Goal: Find contact information: Find contact information

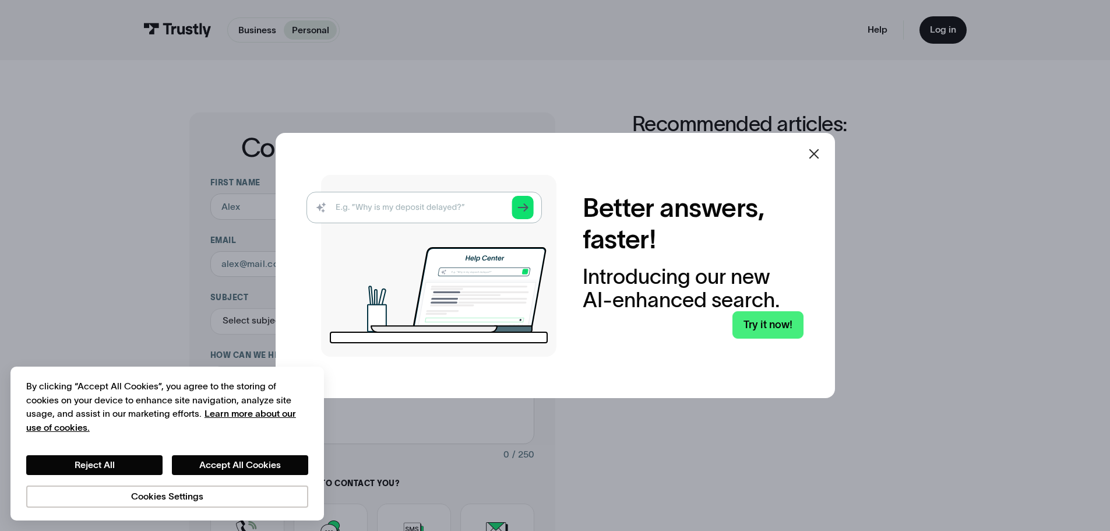
click at [815, 156] on icon at bounding box center [814, 154] width 14 height 14
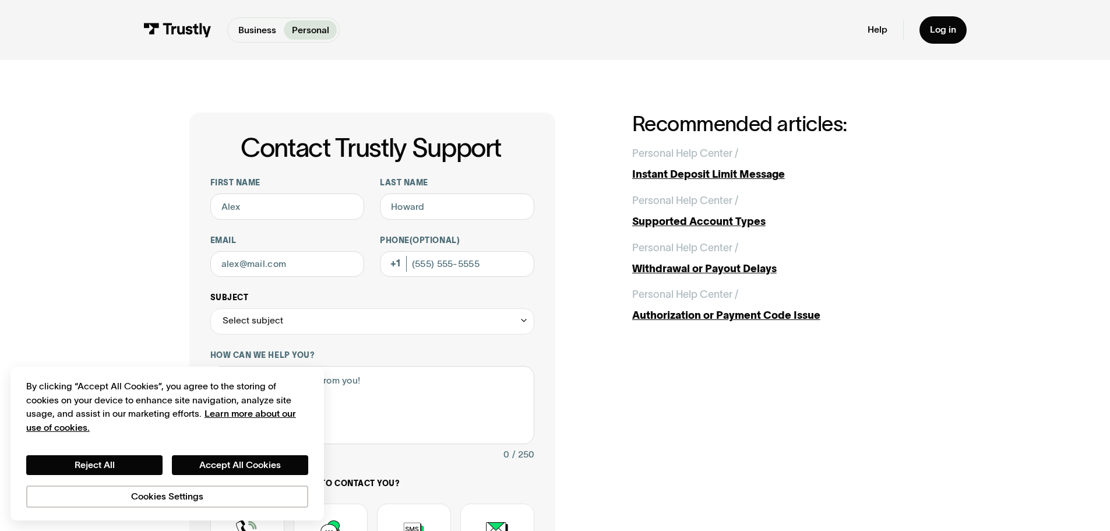
click at [524, 325] on div "Contact Trustly Support" at bounding box center [523, 319] width 9 height 9
click at [141, 301] on div "Contact Trustly Support First name Last name Email Phone (Optional) Subject Sel…" at bounding box center [555, 410] width 1058 height 700
click at [131, 504] on button "Cookies Settings" at bounding box center [167, 496] width 282 height 22
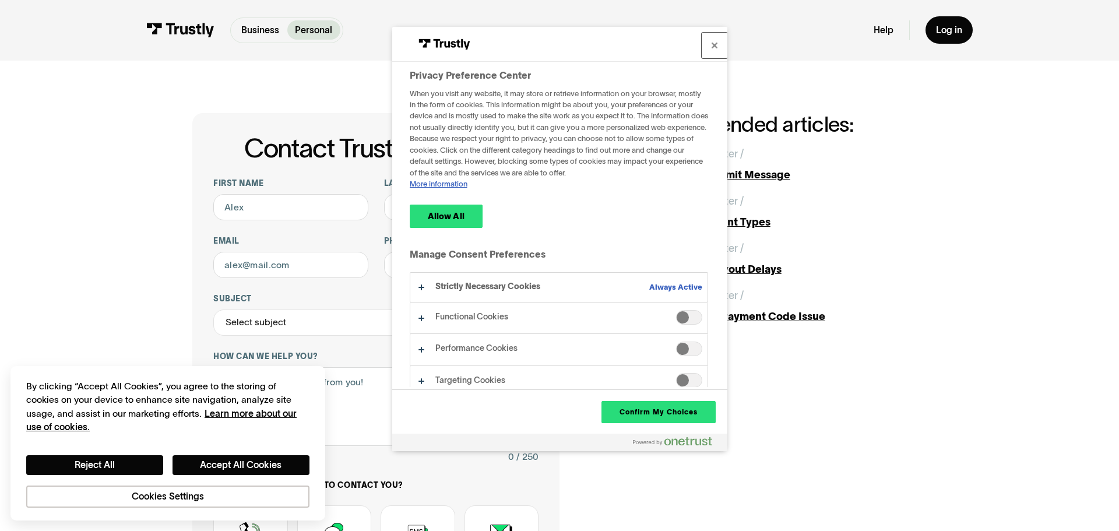
click at [710, 47] on button "Close" at bounding box center [715, 46] width 26 height 26
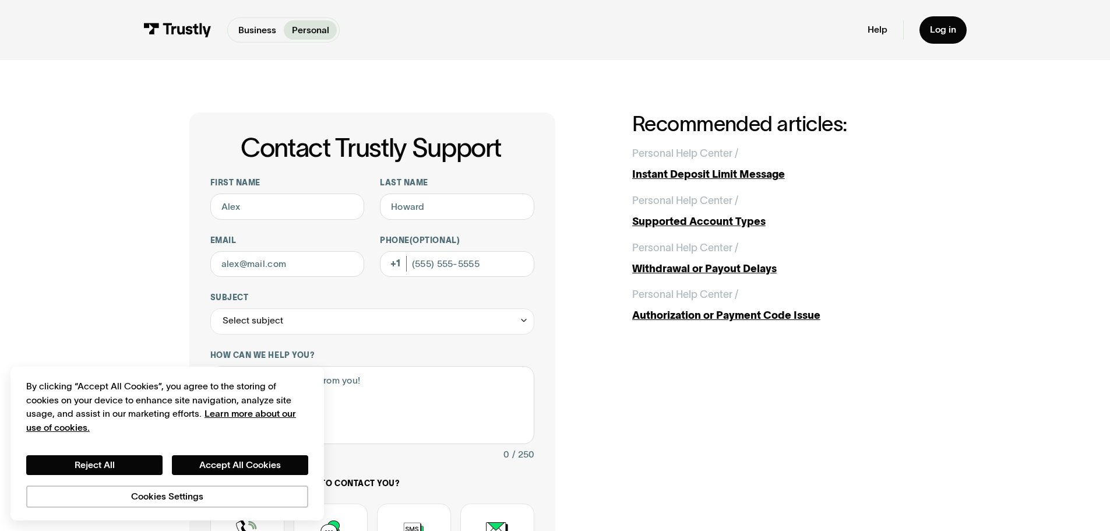
click at [103, 288] on div "Contact Trustly Support First name Last name Email Phone (Optional) Subject Sel…" at bounding box center [555, 410] width 1058 height 700
click at [137, 262] on div "Contact Trustly Support First name Last name Email Phone (Optional) Subject Sel…" at bounding box center [555, 410] width 1058 height 700
click at [115, 250] on div "Contact Trustly Support First name Last name Email Phone (Optional) Subject Sel…" at bounding box center [555, 410] width 1058 height 700
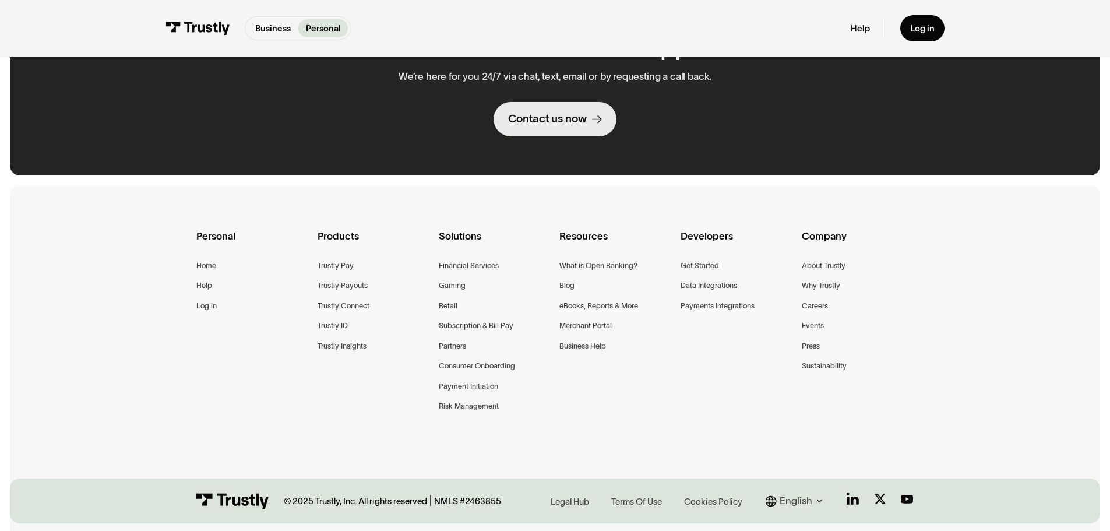
scroll to position [908, 0]
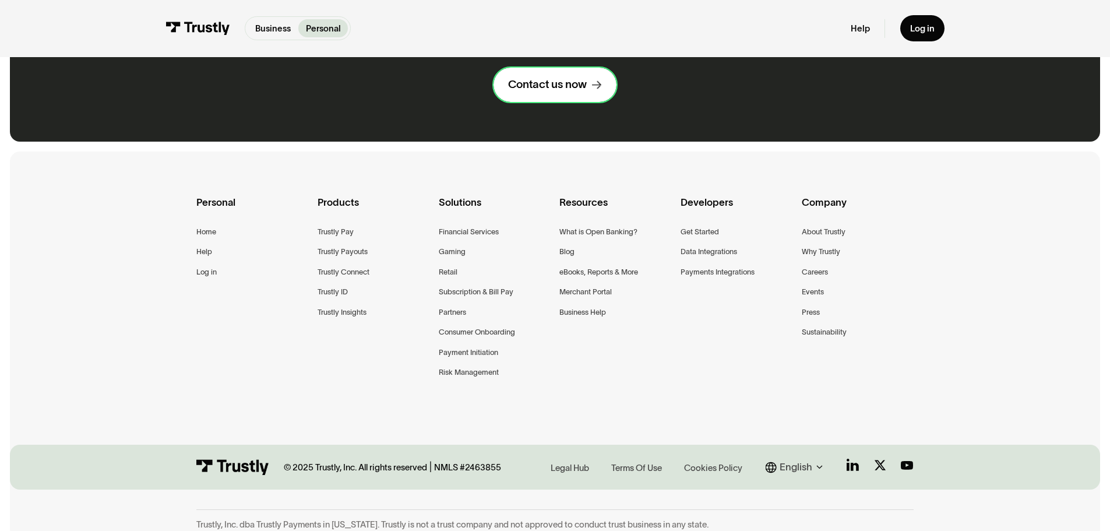
click at [569, 80] on div "Contact us now" at bounding box center [547, 84] width 79 height 15
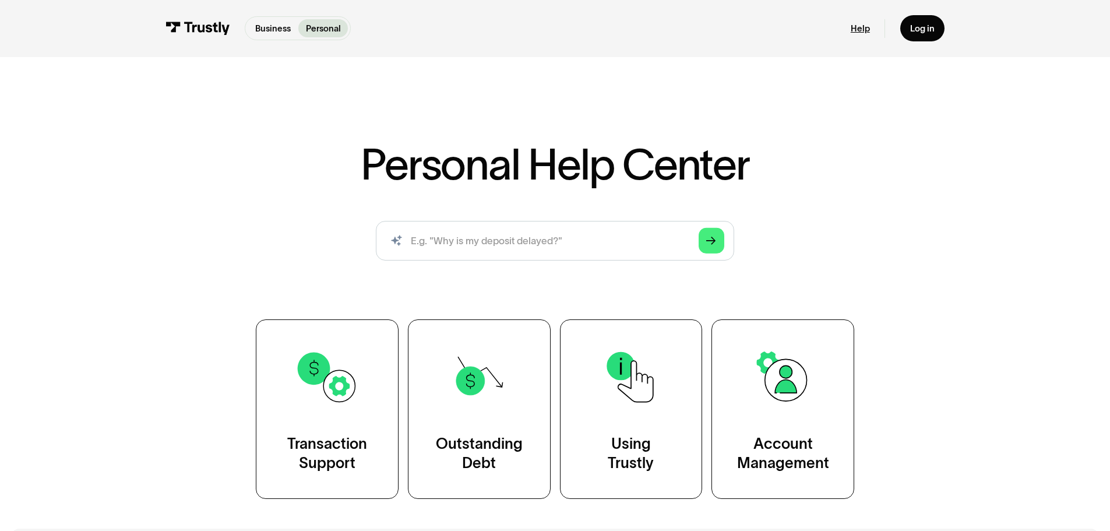
click at [857, 28] on link "Help" at bounding box center [860, 28] width 19 height 11
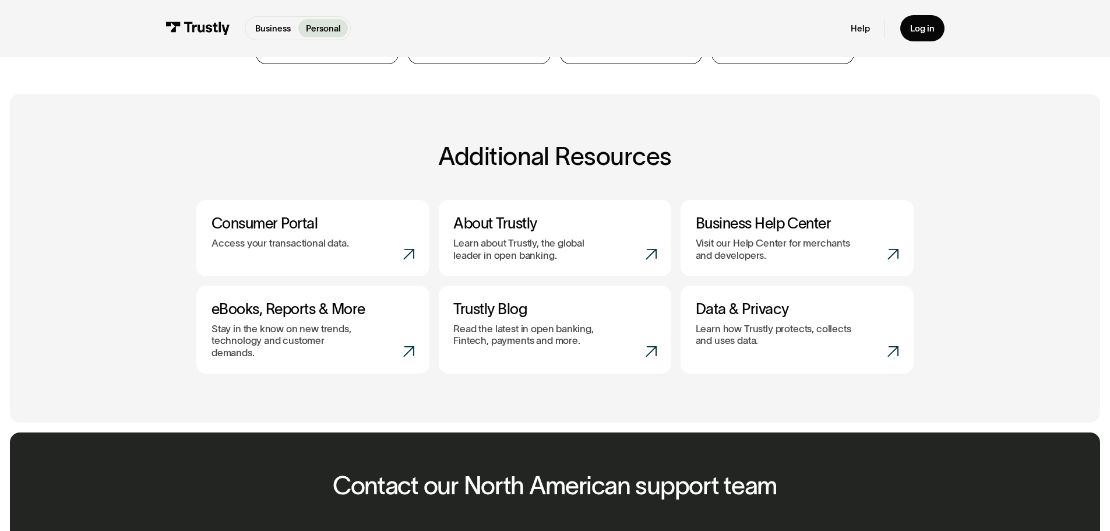
scroll to position [408, 0]
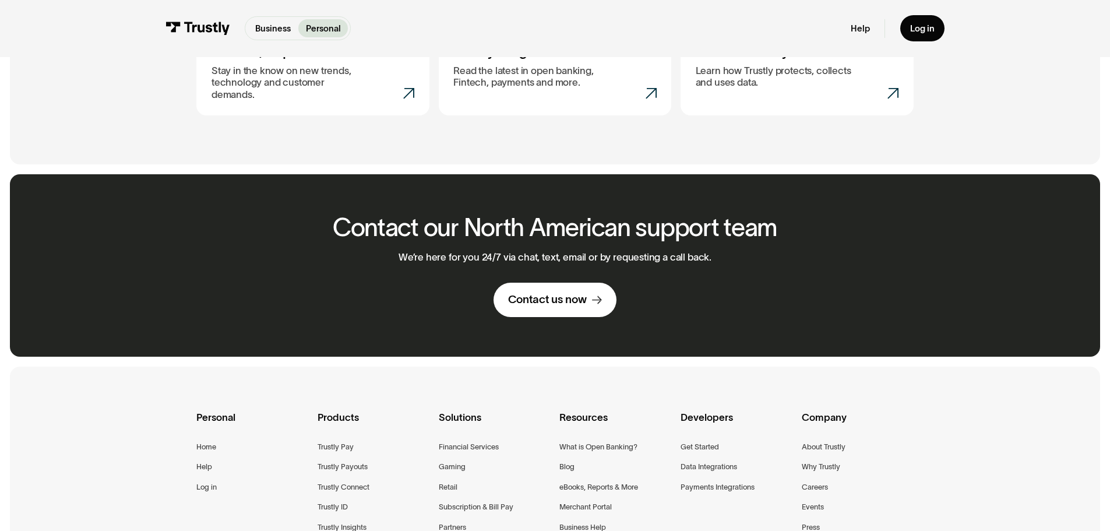
scroll to position [791, 0]
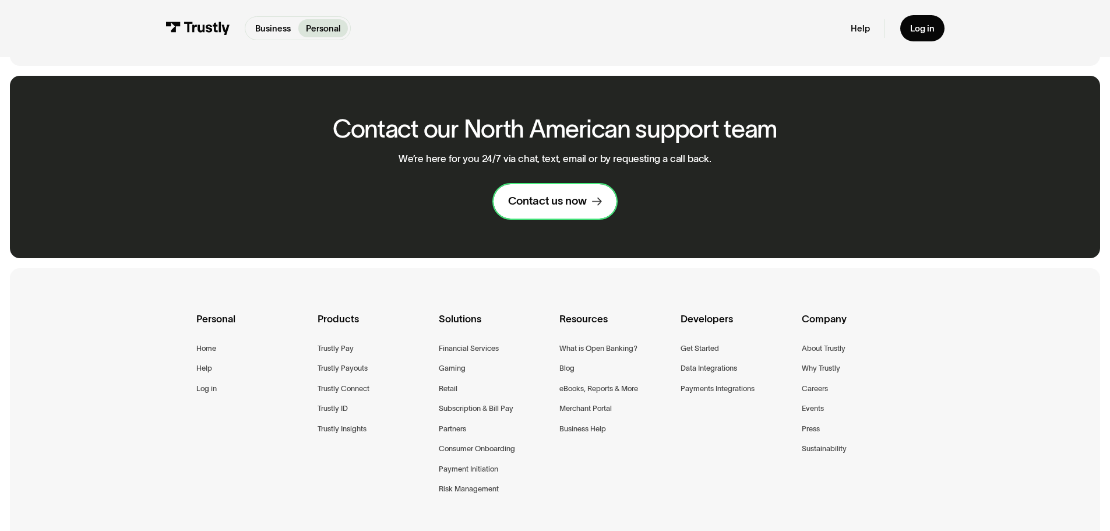
click at [525, 194] on div "Contact us now" at bounding box center [547, 201] width 79 height 15
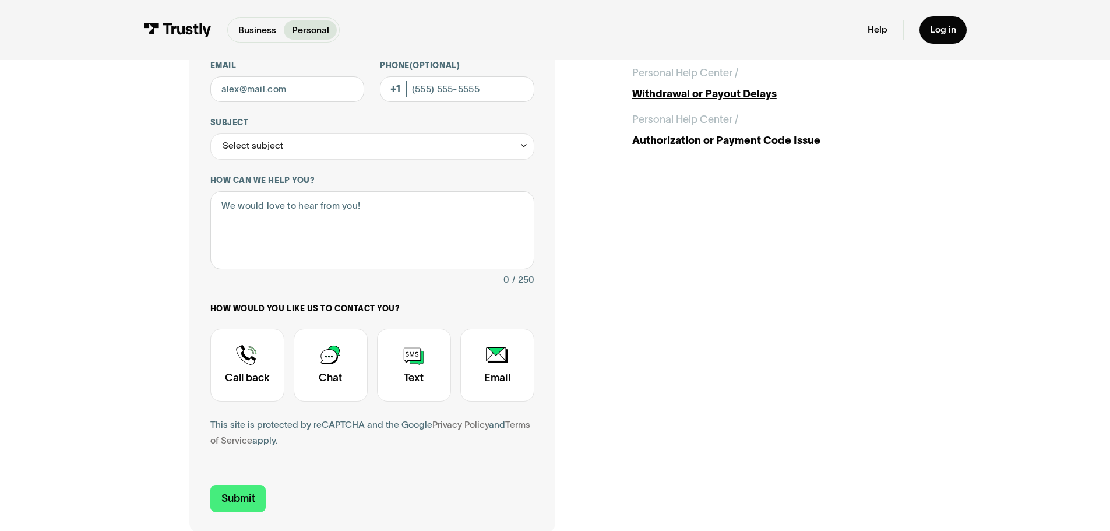
scroll to position [291, 0]
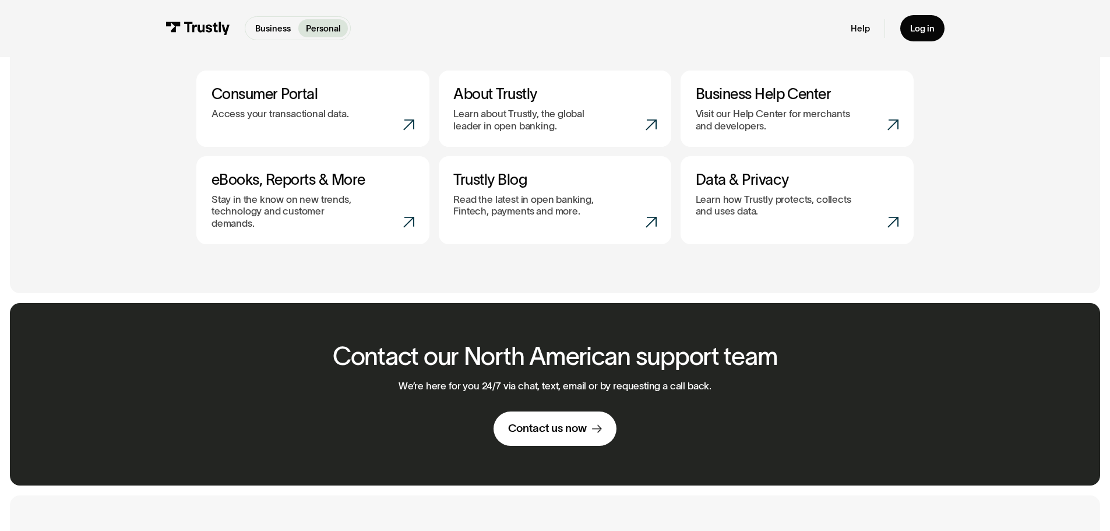
scroll to position [622, 0]
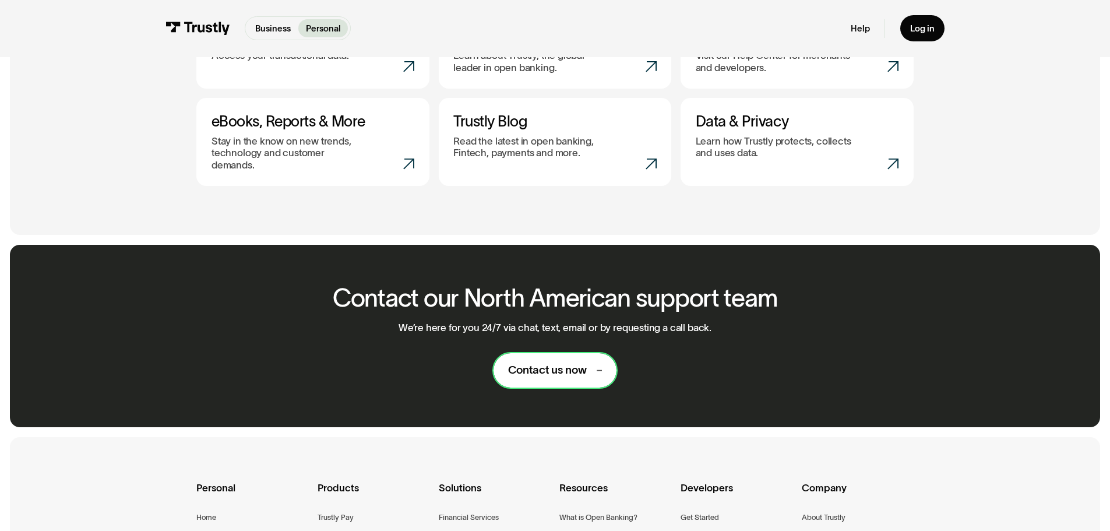
click at [542, 353] on link "Contact us now" at bounding box center [555, 370] width 123 height 34
